Goal: Check status: Check status

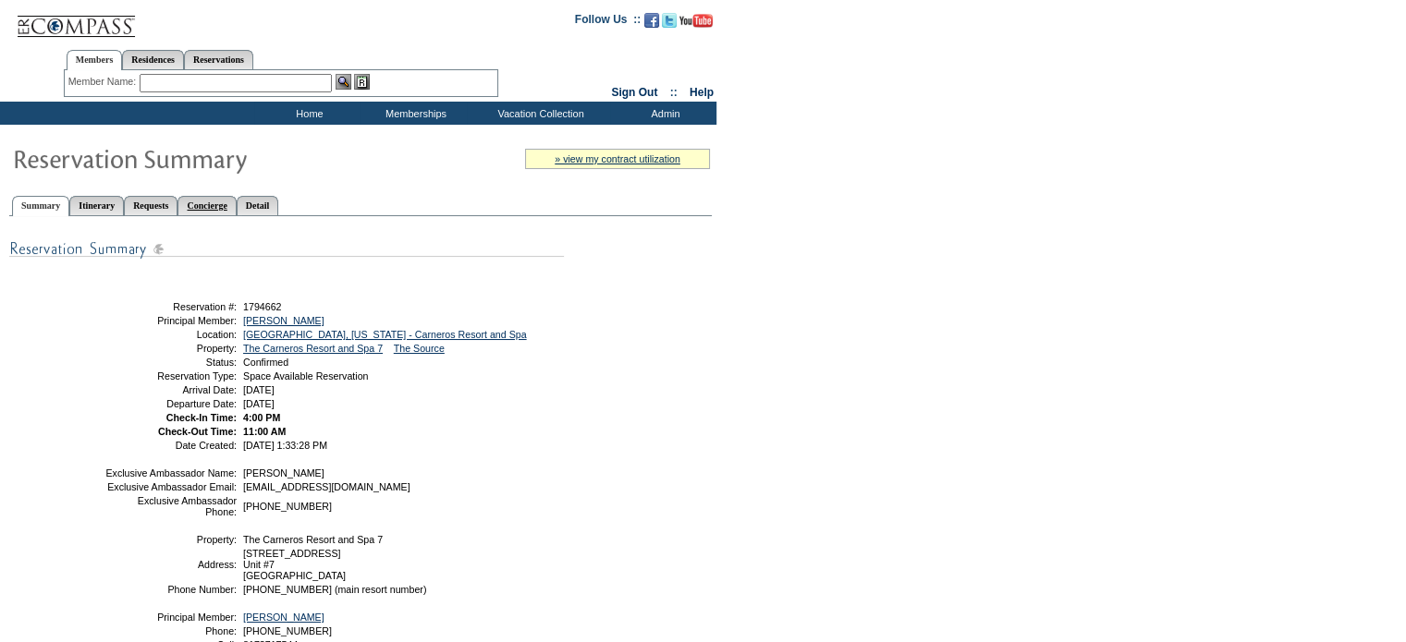
click at [236, 208] on link "Concierge" at bounding box center [206, 205] width 58 height 19
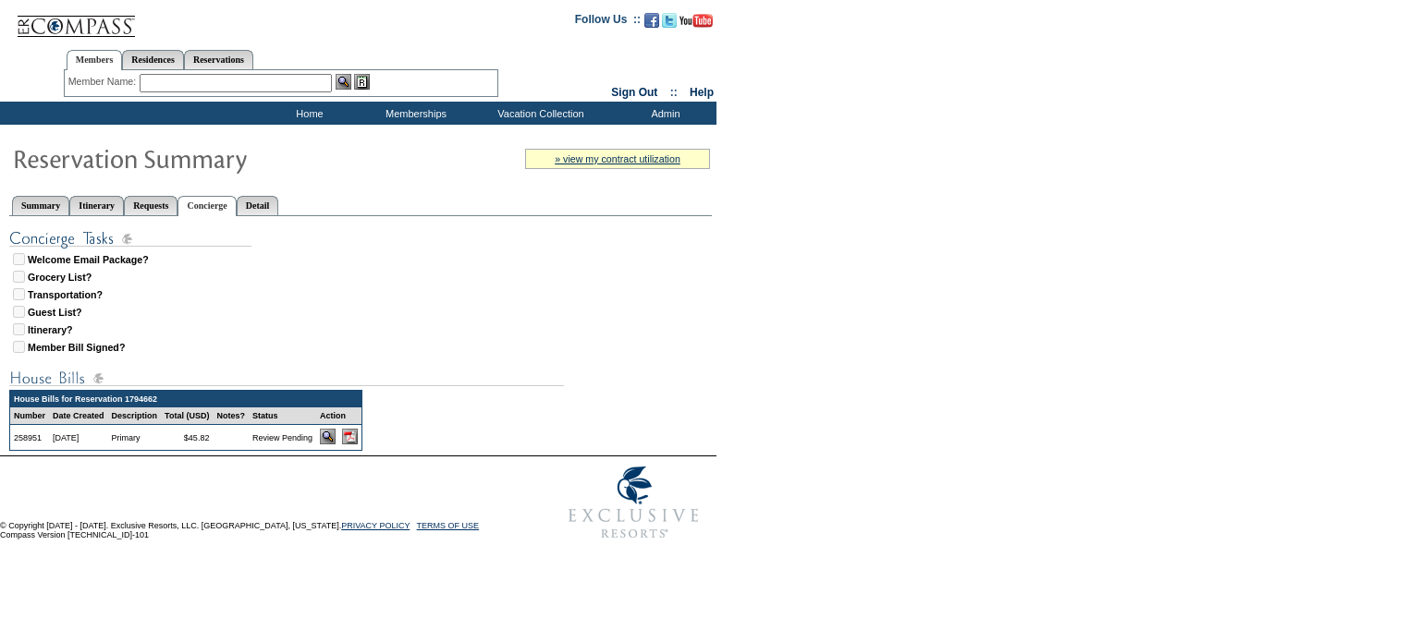
click at [358, 437] on img at bounding box center [350, 437] width 16 height 16
click at [253, 54] on link "Reservations" at bounding box center [218, 59] width 69 height 19
click at [194, 83] on input "text" at bounding box center [175, 83] width 81 height 18
type input "1806572"
